Goal: Task Accomplishment & Management: Manage account settings

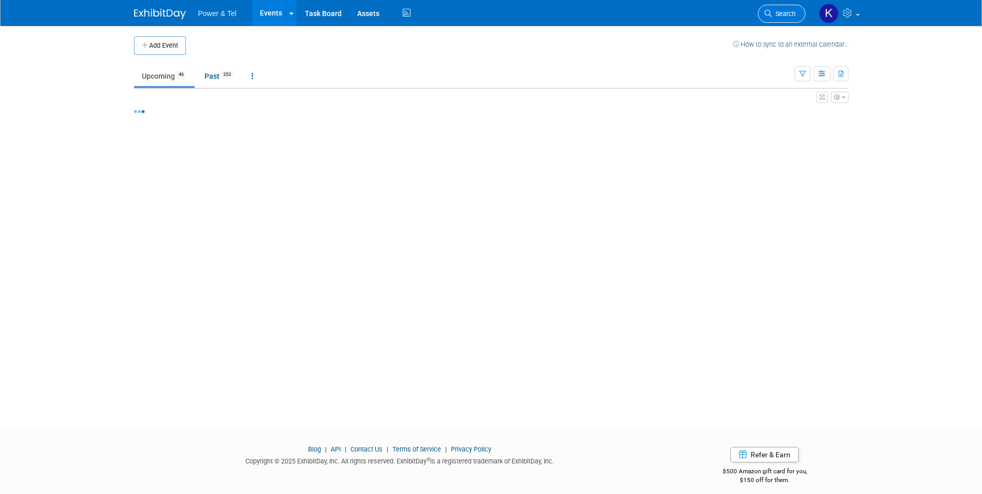
click at [779, 17] on span "Search" at bounding box center [784, 14] width 24 height 8
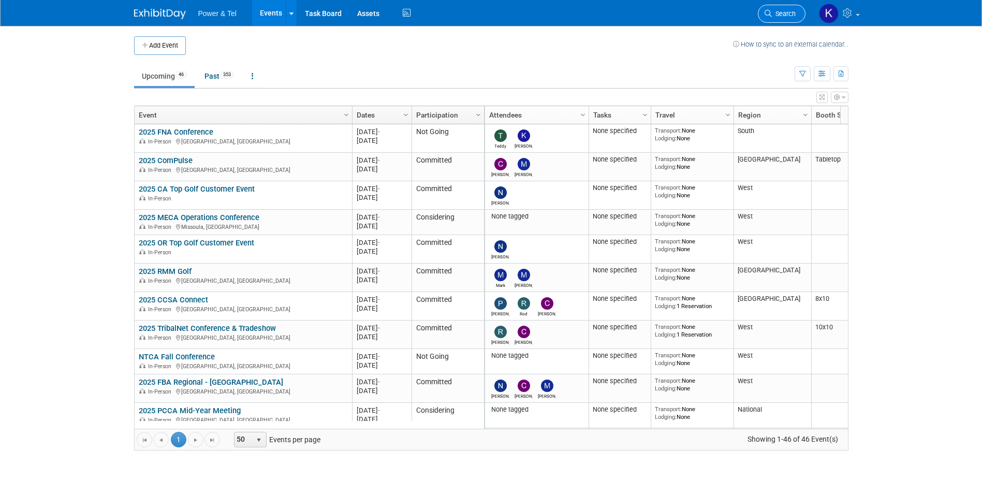
click at [780, 14] on span "Search" at bounding box center [784, 14] width 24 height 8
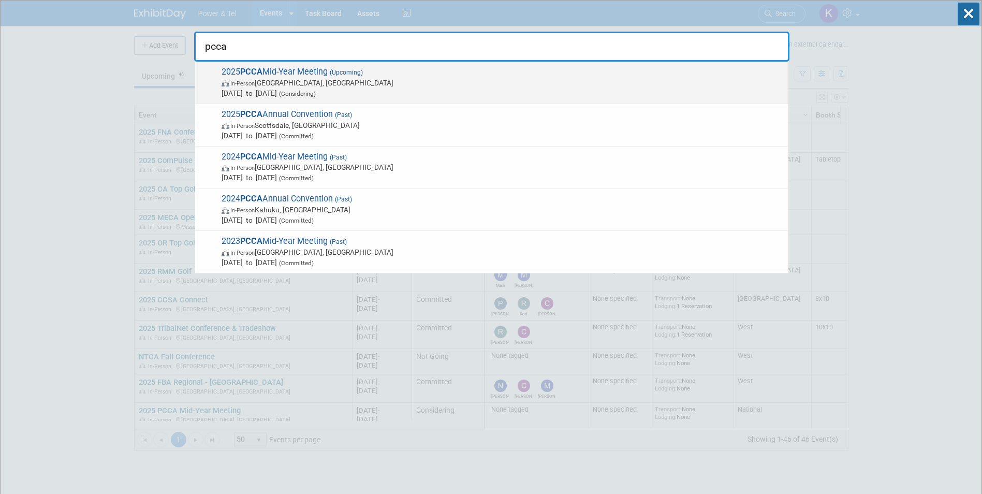
type input "pcca"
click at [316, 67] on span "2025 PCCA Mid-Year Meeting (Upcoming) In-Person [GEOGRAPHIC_DATA], [GEOGRAPHIC_…" at bounding box center [501, 83] width 565 height 32
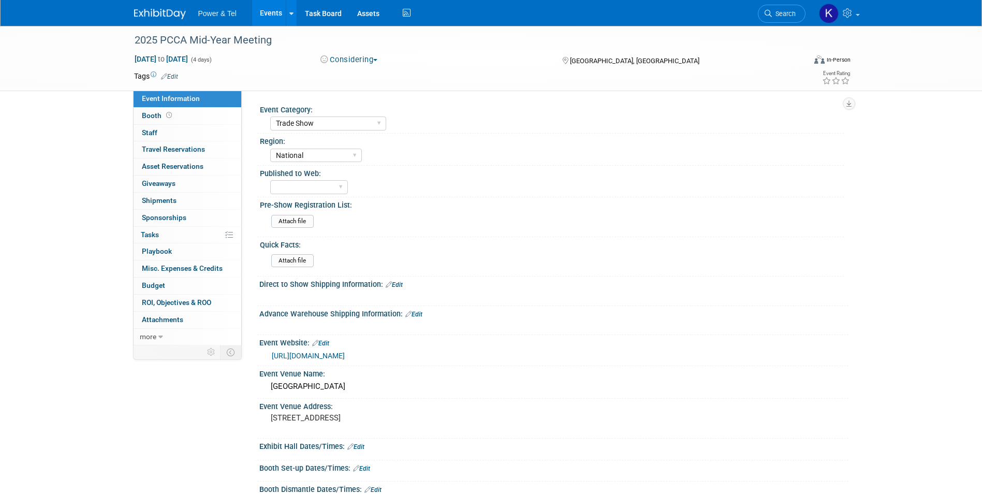
select select "Trade Show"
select select "National"
click at [171, 184] on span "Giveaways 0" at bounding box center [159, 183] width 34 height 8
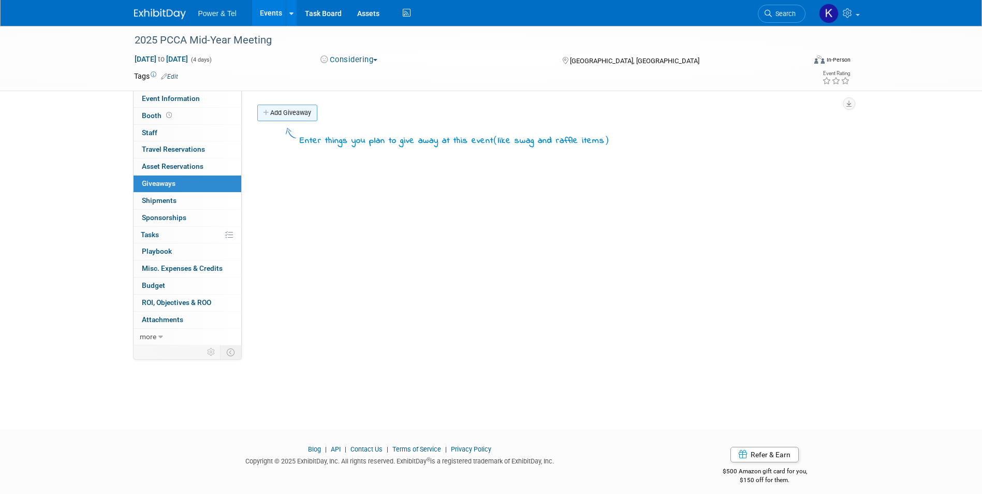
click at [297, 111] on link "Add Giveaway" at bounding box center [287, 113] width 60 height 17
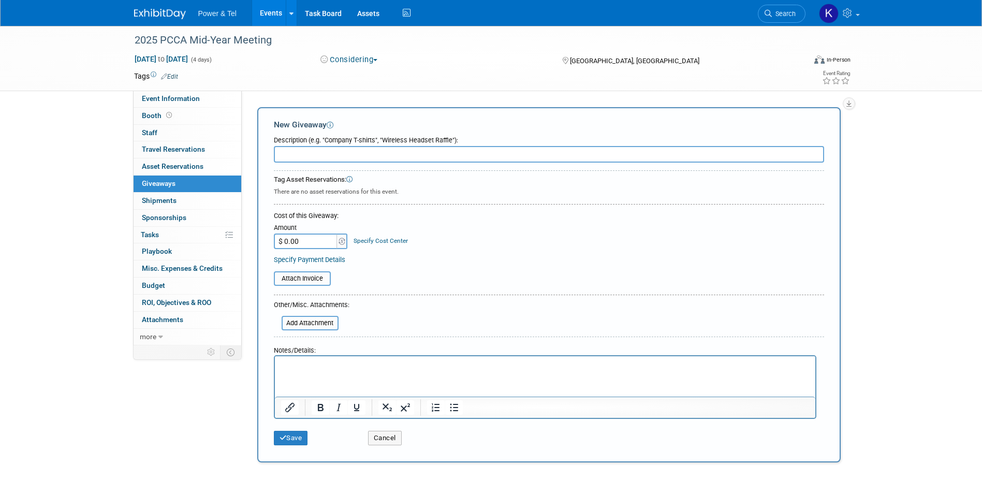
click at [336, 370] on p "Rich Text Area. Press ALT-0 for help." at bounding box center [545, 365] width 529 height 10
click at [322, 155] on input "text" at bounding box center [549, 154] width 550 height 17
type input "Registration + Golf Giveways"
click at [296, 434] on button "Save" at bounding box center [291, 438] width 34 height 14
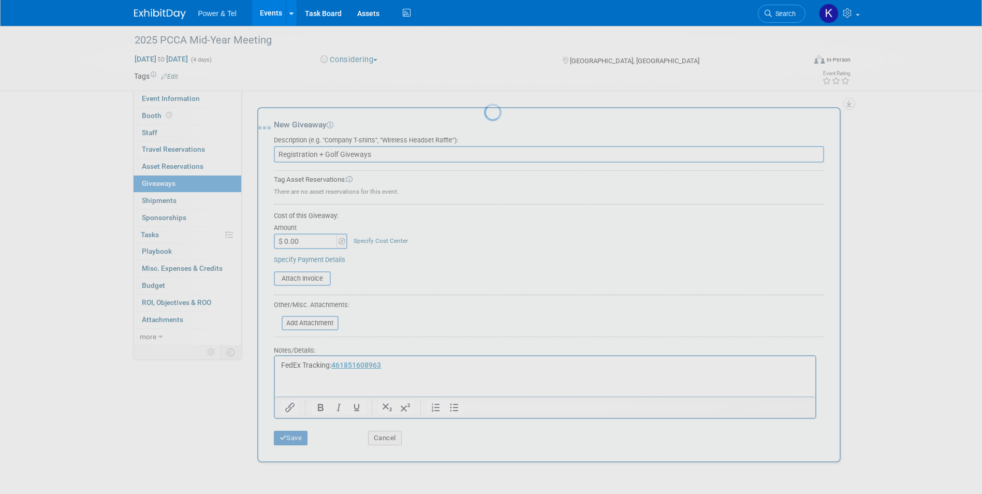
scroll to position [8, 0]
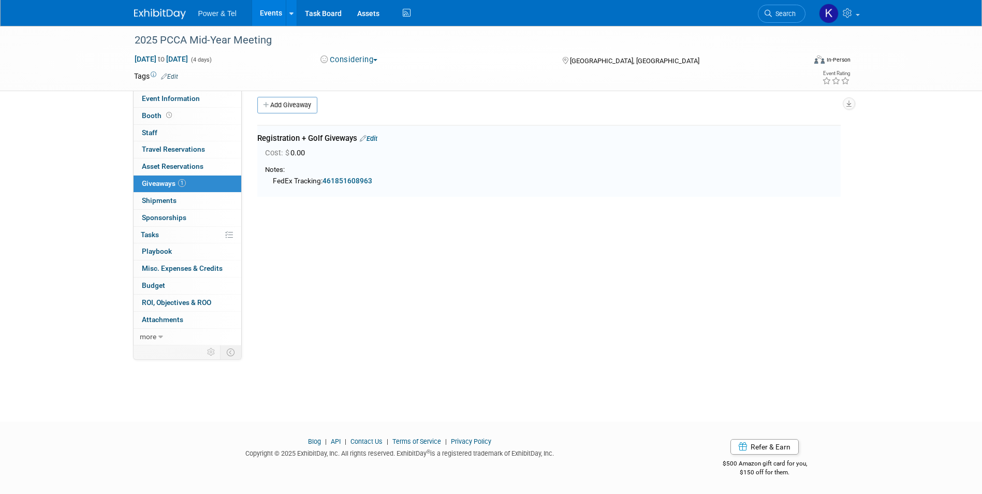
click at [294, 439] on body "Power & Tel Events Add Event Bulk Upload Events Shareable Event Boards Recently…" at bounding box center [491, 239] width 982 height 494
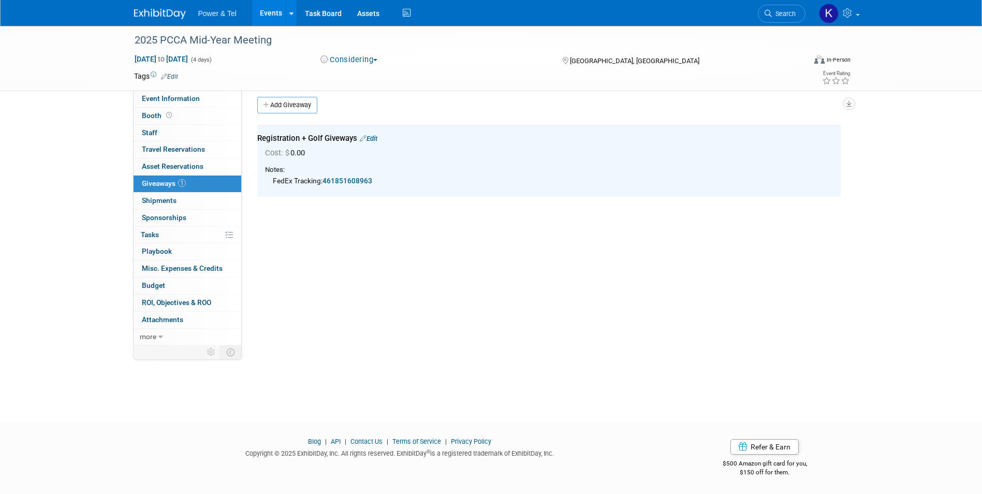
click at [657, 311] on div "Event Category: Trade Show P&T Hosted Event Export/Canada Outing Only Region: C…" at bounding box center [545, 210] width 607 height 255
drag, startPoint x: 50, startPoint y: 365, endPoint x: 69, endPoint y: 319, distance: 50.1
click at [69, 319] on div "2025 PCCA Mid-Year Meeting Sep 17, 2025 to Sep 20, 2025 (4 days) Sep 17, 2025 t…" at bounding box center [491, 210] width 982 height 385
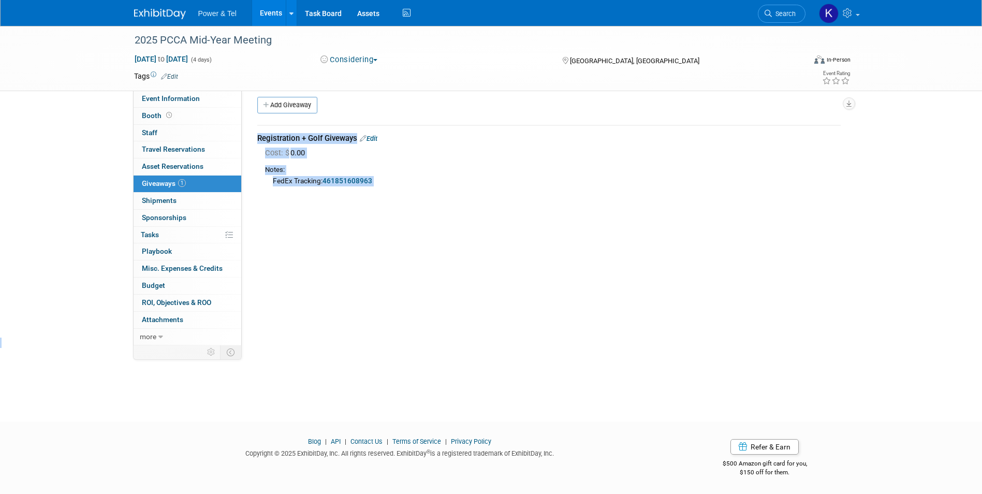
click at [157, 181] on span "Giveaways 1" at bounding box center [164, 183] width 44 height 8
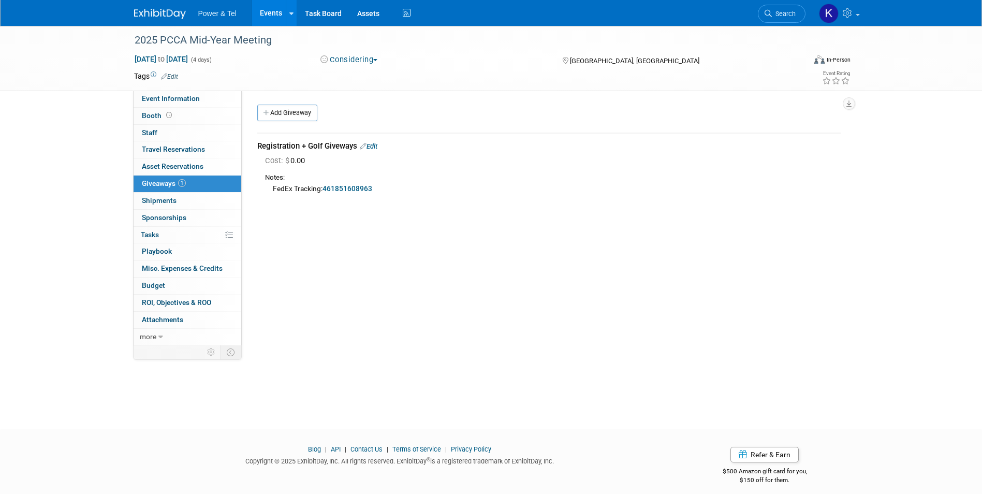
click at [446, 340] on div "Event Category: Trade Show P&T Hosted Event Export/Canada Outing Only Region: C…" at bounding box center [545, 218] width 607 height 255
click at [188, 97] on span "Event Information" at bounding box center [171, 98] width 58 height 8
select select "Trade Show"
select select "National"
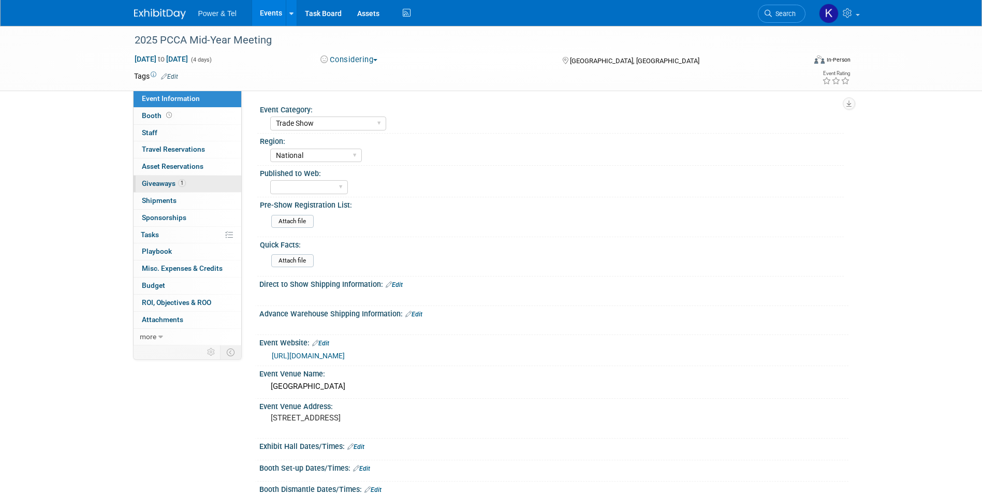
click at [156, 184] on span "Giveaways 1" at bounding box center [164, 183] width 44 height 8
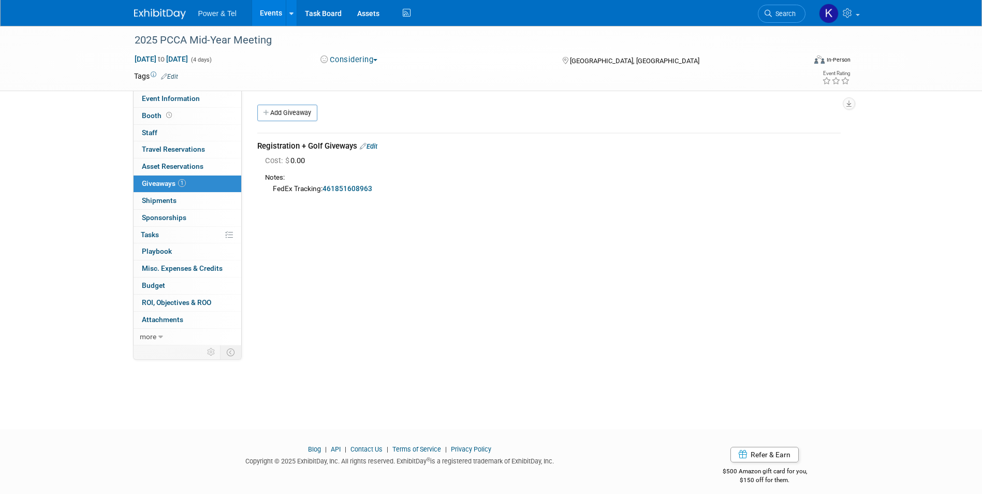
click at [376, 144] on link "Edit" at bounding box center [369, 146] width 18 height 8
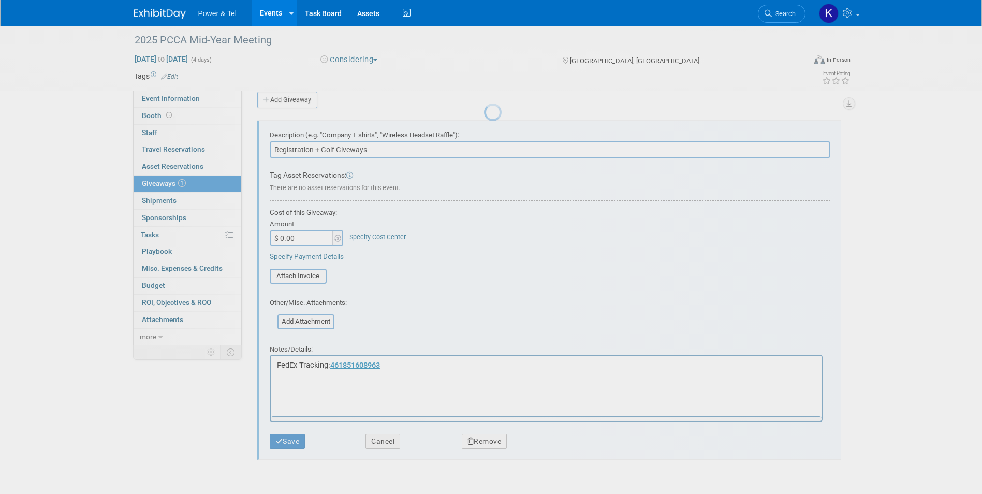
scroll to position [16, 0]
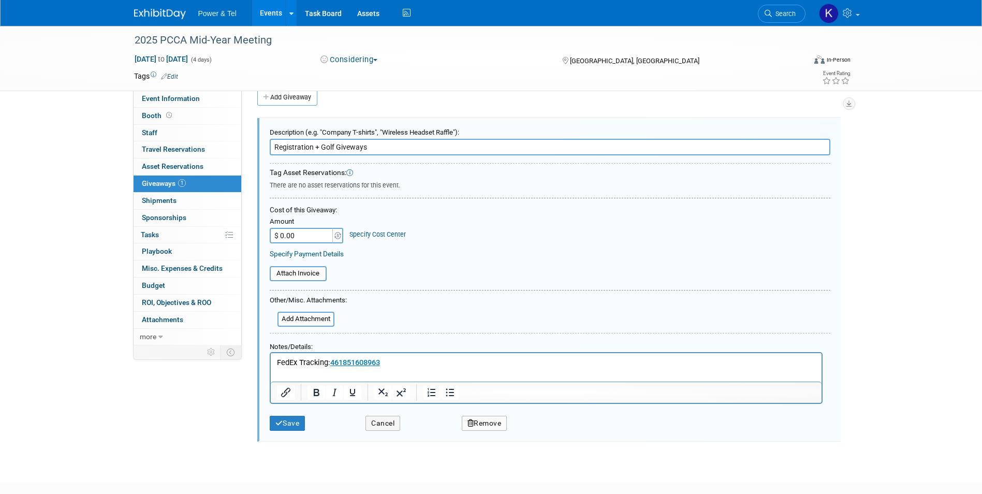
click at [352, 145] on input "Registration + Golf Giveways" at bounding box center [550, 147] width 561 height 17
type input "Registration + Golf Giveaways"
click at [442, 364] on p "FedEx Tracking: 461851608963" at bounding box center [546, 362] width 539 height 11
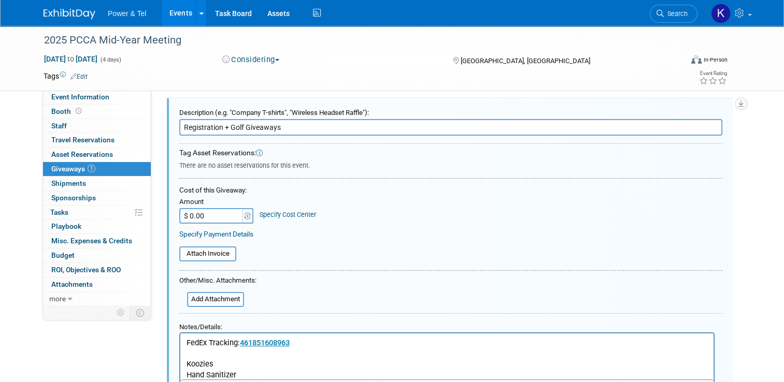
scroll to position [67, 0]
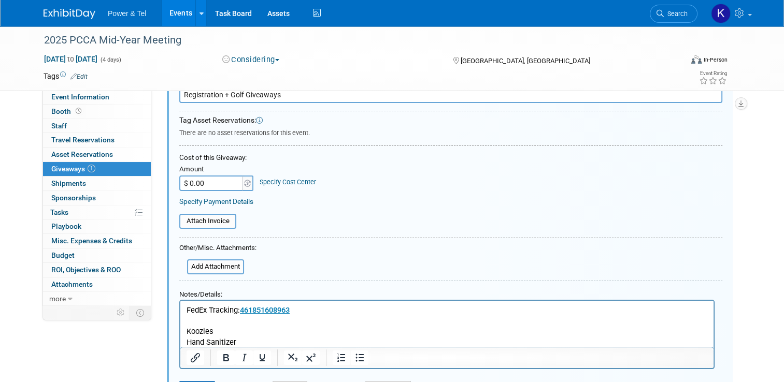
drag, startPoint x: 237, startPoint y: 344, endPoint x: 243, endPoint y: 344, distance: 6.7
click at [237, 344] on p "Koozies Hand Sanitizer" at bounding box center [446, 336] width 521 height 21
click at [235, 337] on p "Koozies Hand Sanitizer 165" at bounding box center [446, 336] width 521 height 21
click at [231, 330] on p "Koozies Hand Sanitizer 165" at bounding box center [446, 336] width 521 height 21
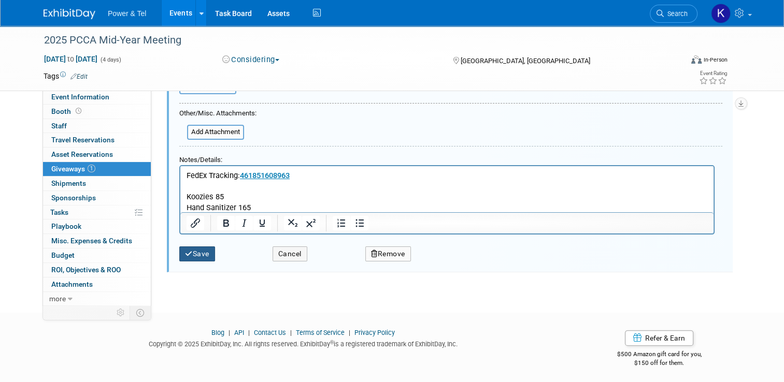
click at [191, 250] on button "Save" at bounding box center [197, 253] width 36 height 15
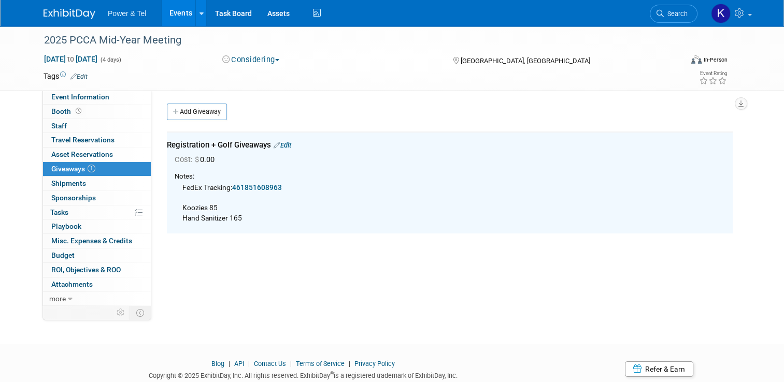
scroll to position [0, 0]
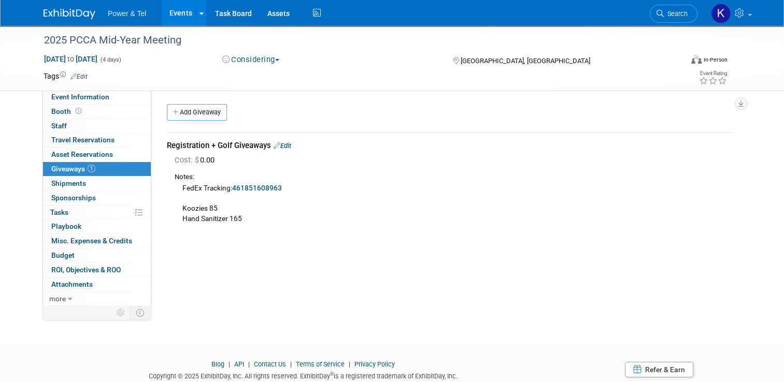
click at [273, 187] on b "461851608963" at bounding box center [257, 188] width 50 height 8
click at [498, 220] on div "FedEx Tracking: 461851608963 Koozies 85 Hand Sanitizer 165" at bounding box center [454, 202] width 558 height 41
